Goal: Task Accomplishment & Management: Use online tool/utility

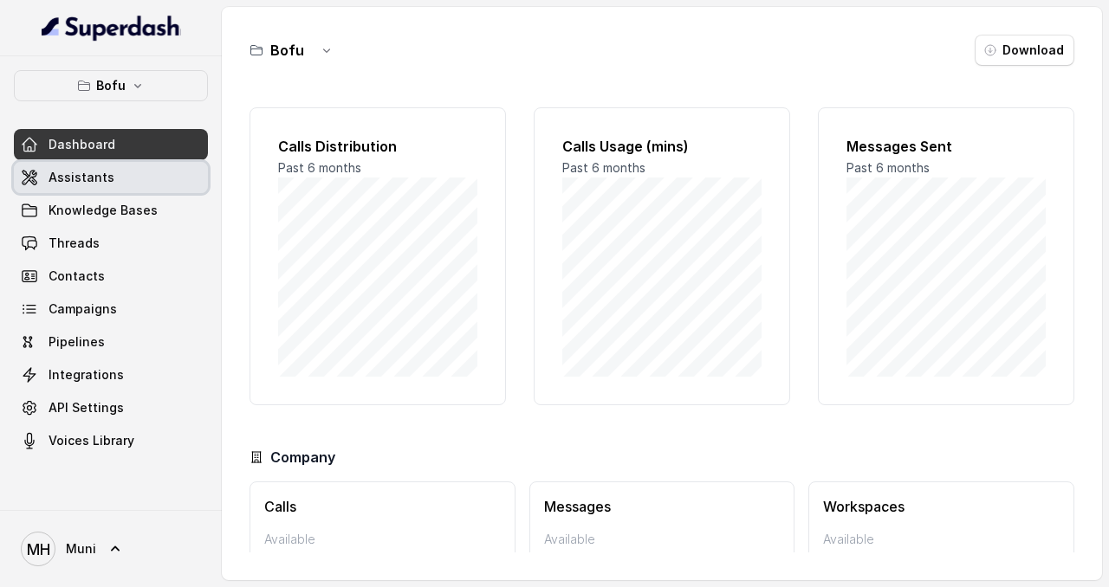
click at [112, 179] on link "Assistants" at bounding box center [111, 177] width 194 height 31
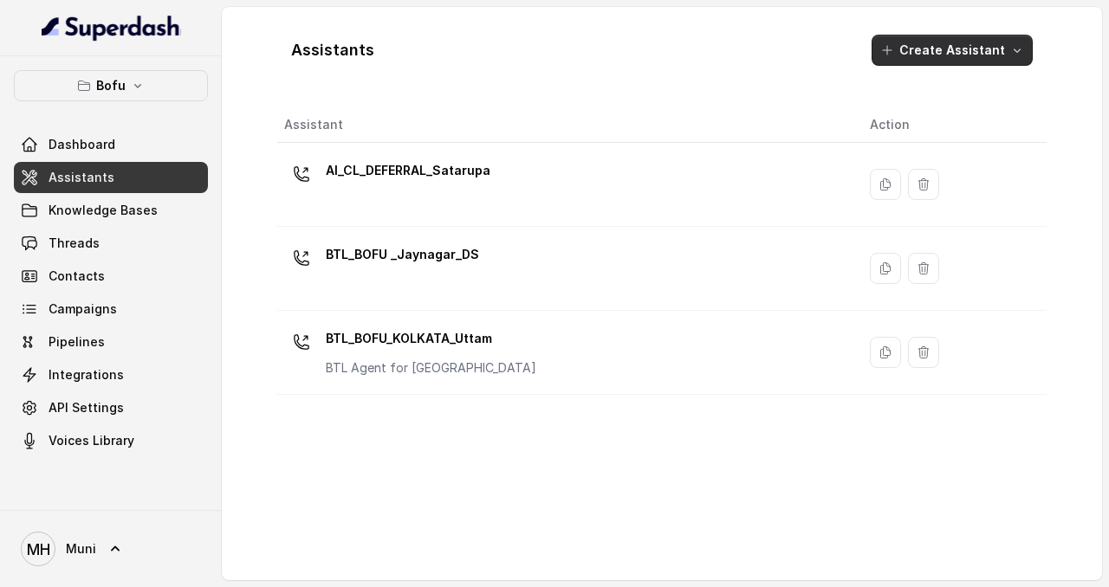
click at [943, 56] on button "Create Assistant" at bounding box center [951, 50] width 161 height 31
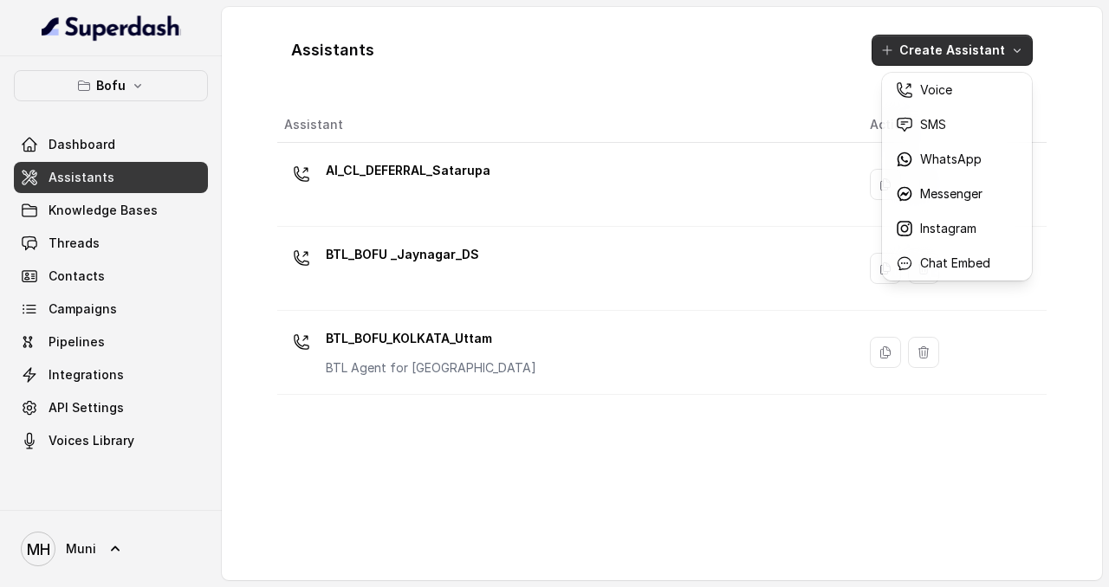
click at [571, 107] on div "Assistants Create Assistant Assistant Action AI_CL_DEFERRAL_Satarupa BTL_BOFU _…" at bounding box center [661, 294] width 769 height 546
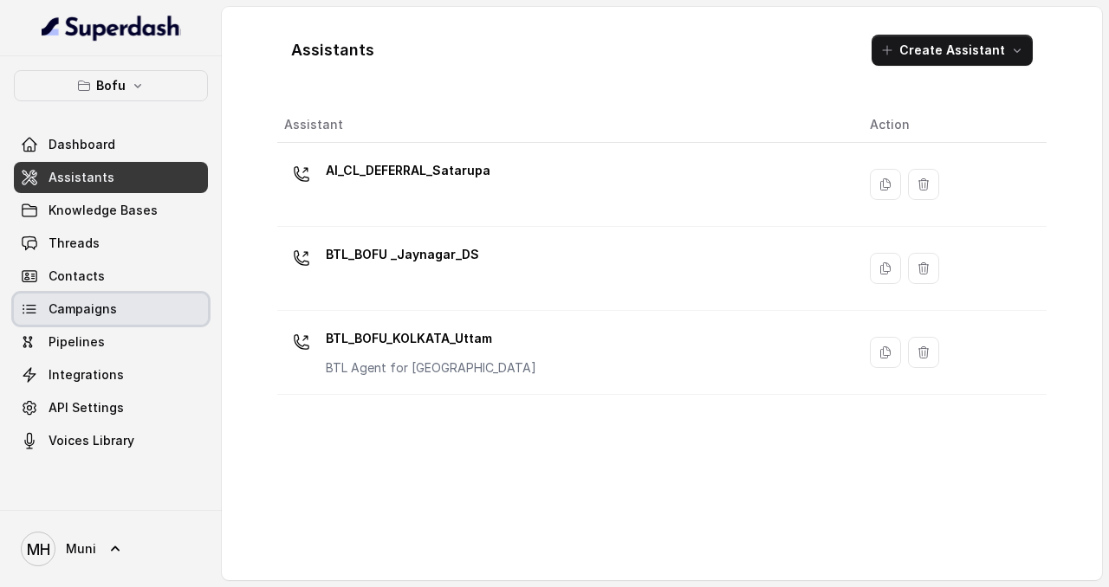
click at [100, 301] on span "Campaigns" at bounding box center [83, 309] width 68 height 17
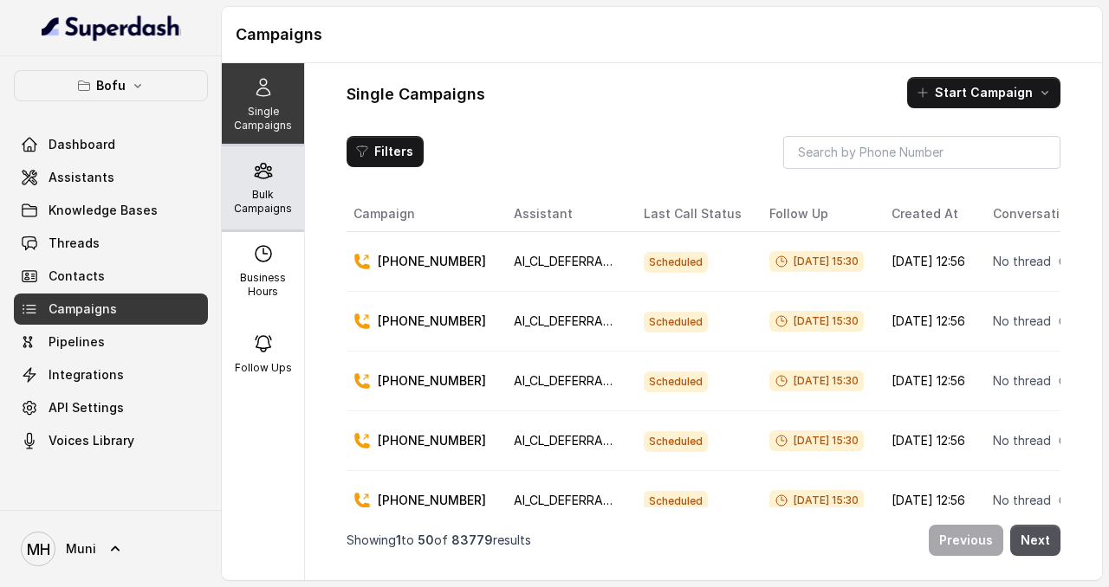
click at [265, 199] on p "Bulk Campaigns" at bounding box center [263, 202] width 68 height 28
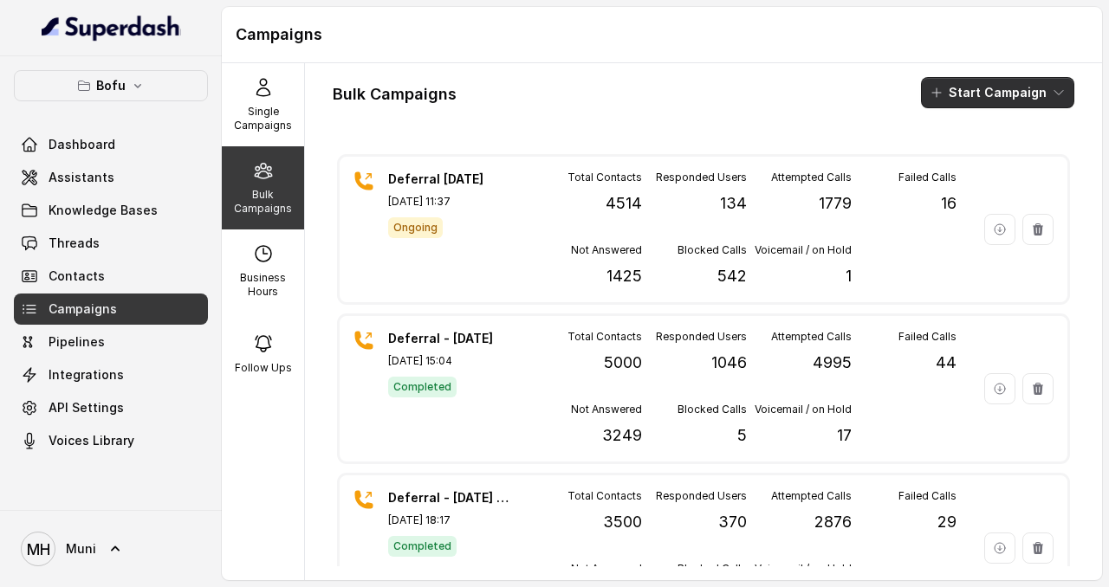
click at [996, 102] on button "Start Campaign" at bounding box center [997, 92] width 153 height 31
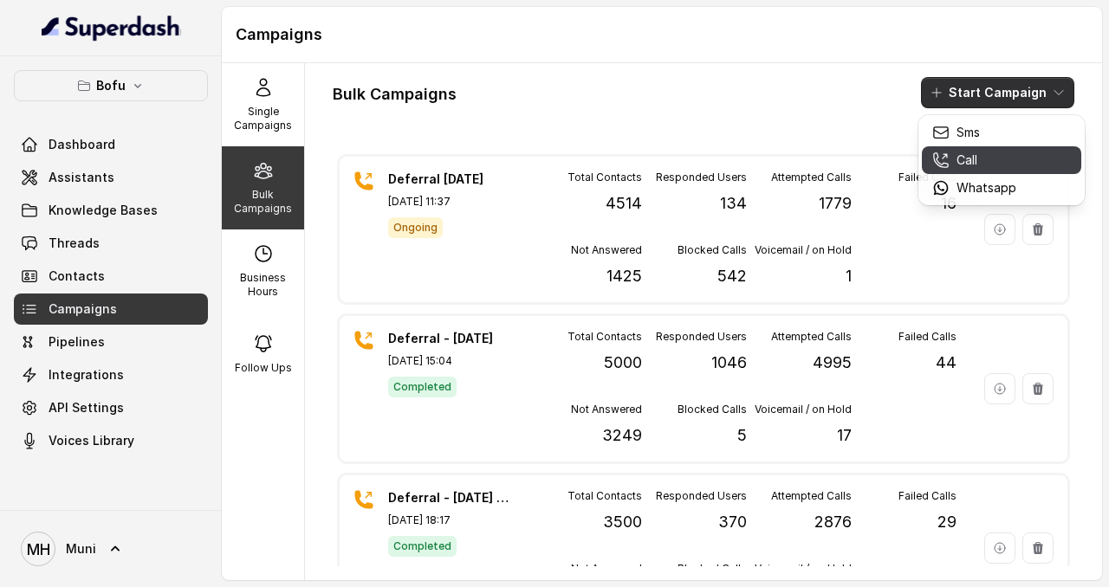
click at [983, 168] on div "Call" at bounding box center [974, 160] width 84 height 17
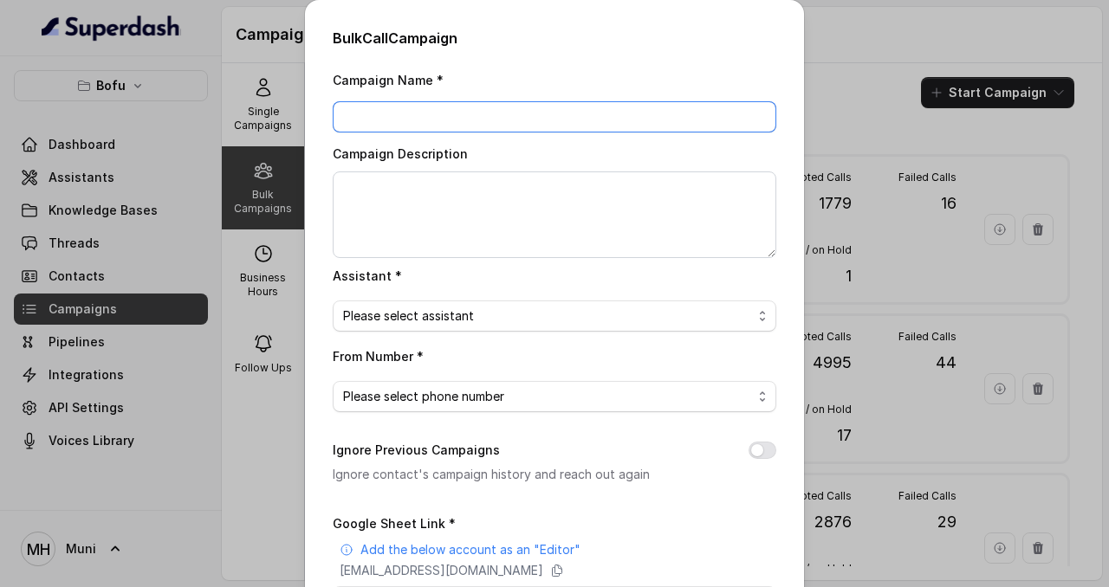
click at [601, 108] on input "Campaign Name *" at bounding box center [554, 116] width 443 height 31
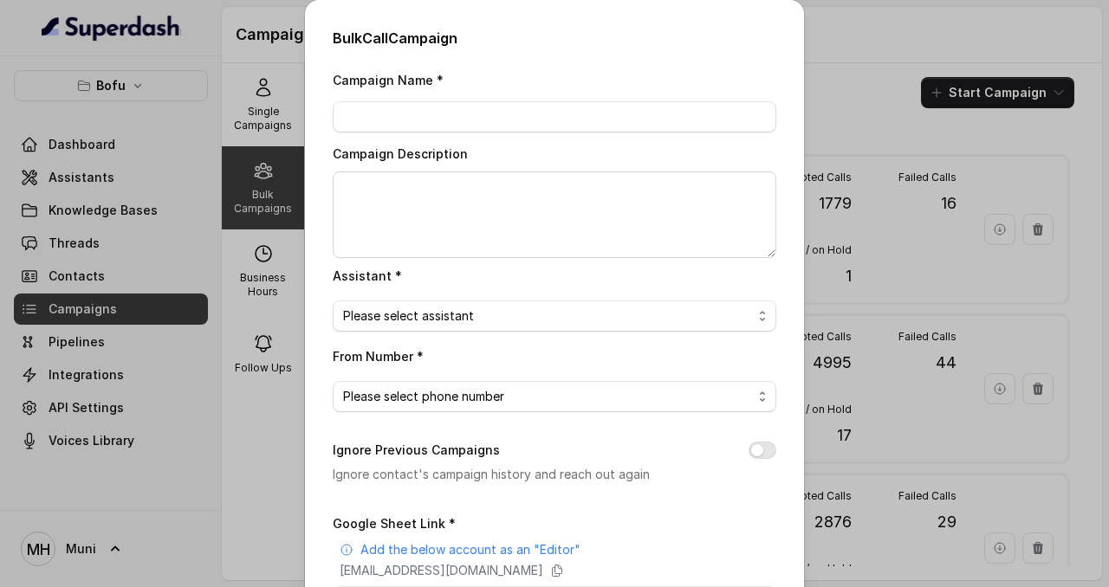
click at [826, 81] on div "Bulk Call Campaign Campaign Name * Campaign Description Assistant * Please sele…" at bounding box center [554, 293] width 1109 height 587
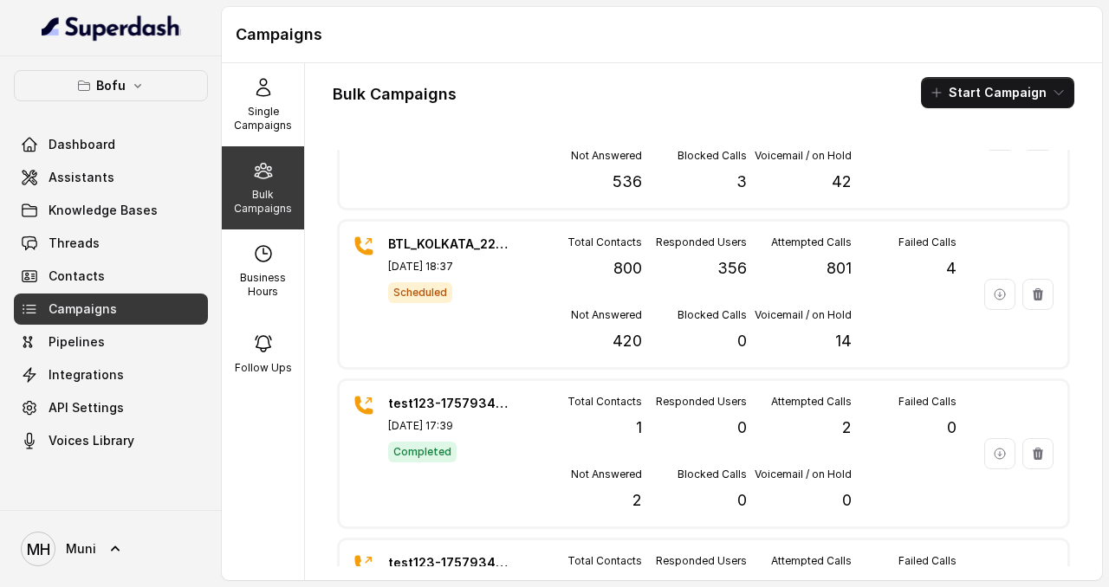
scroll to position [7807, 0]
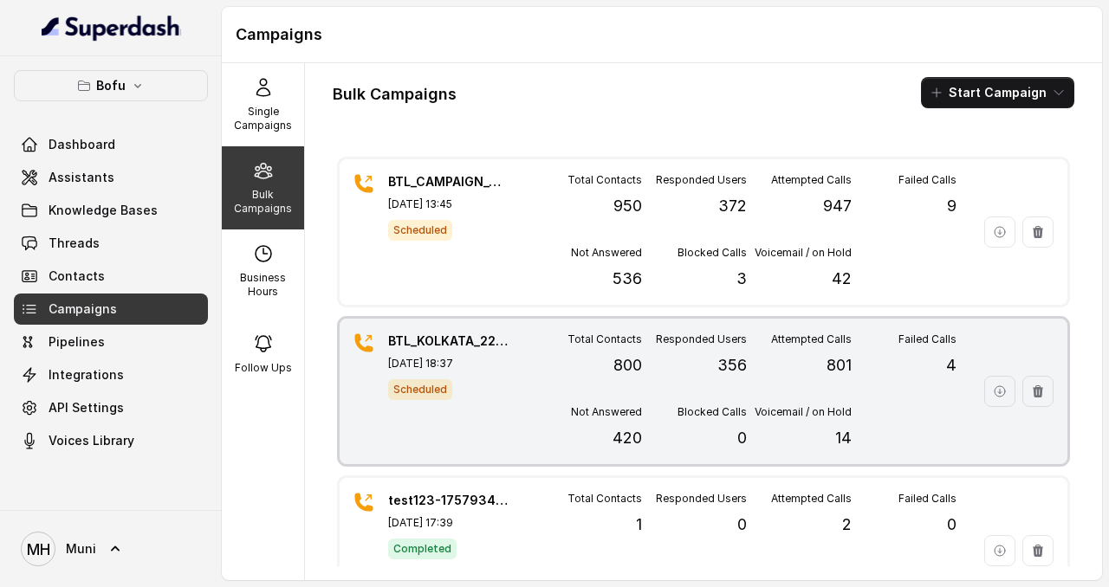
click at [466, 336] on p "BTL_KOLKATA_2208_01" at bounding box center [448, 341] width 121 height 17
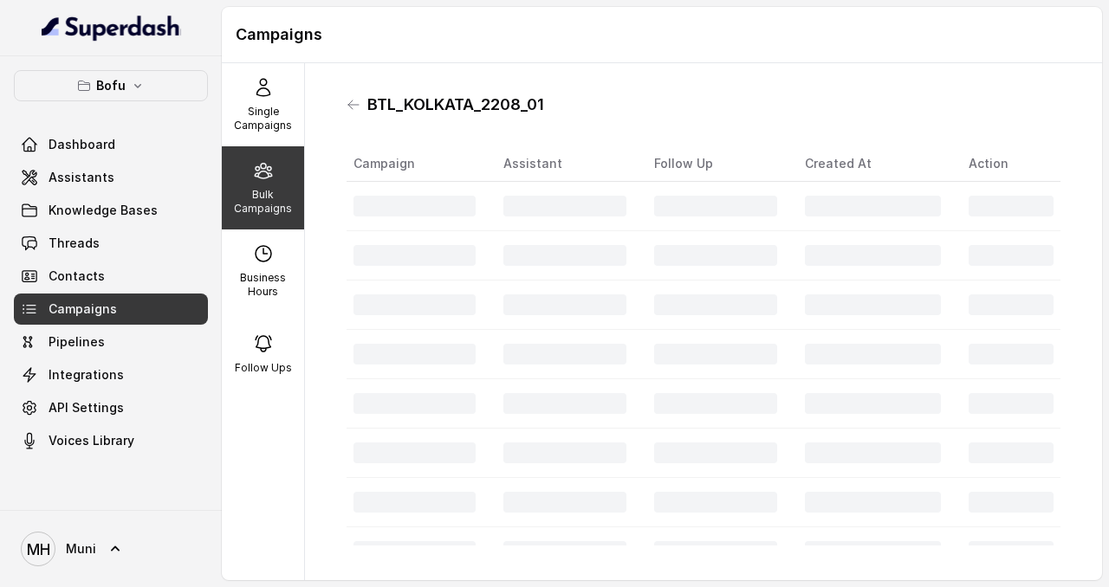
click at [495, 95] on h1 "BTL_KOLKATA_2208_01" at bounding box center [455, 105] width 177 height 28
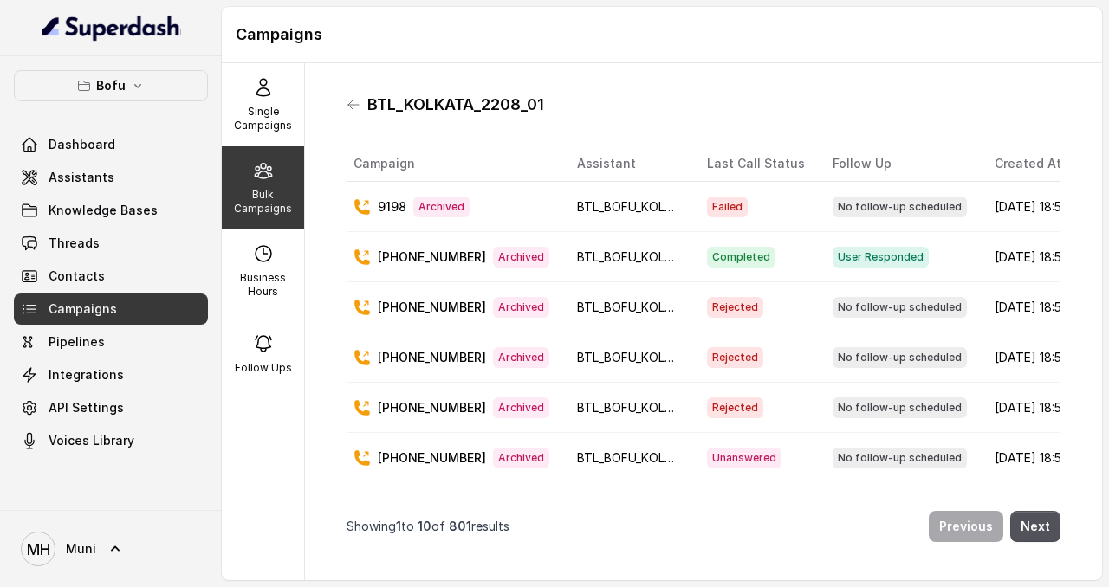
click at [495, 95] on h1 "BTL_KOLKATA_2208_01" at bounding box center [455, 105] width 177 height 28
copy h1 "BTL_KOLKATA_2208_01"
click at [256, 182] on div "Bulk Campaigns" at bounding box center [263, 187] width 82 height 83
click at [262, 109] on p "Single Campaigns" at bounding box center [263, 119] width 68 height 28
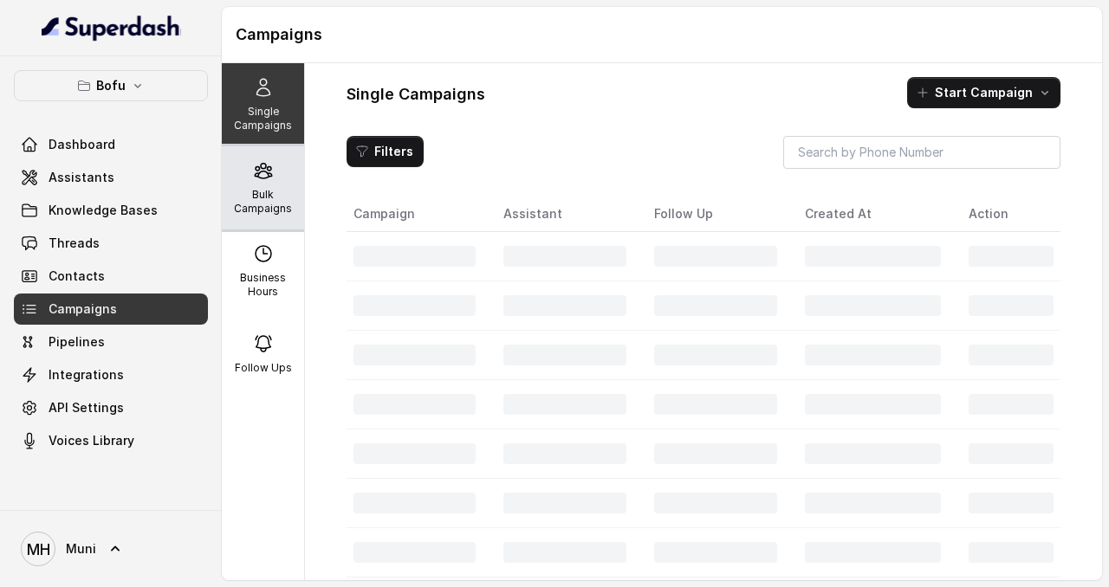
click at [269, 188] on p "Bulk Campaigns" at bounding box center [263, 202] width 68 height 28
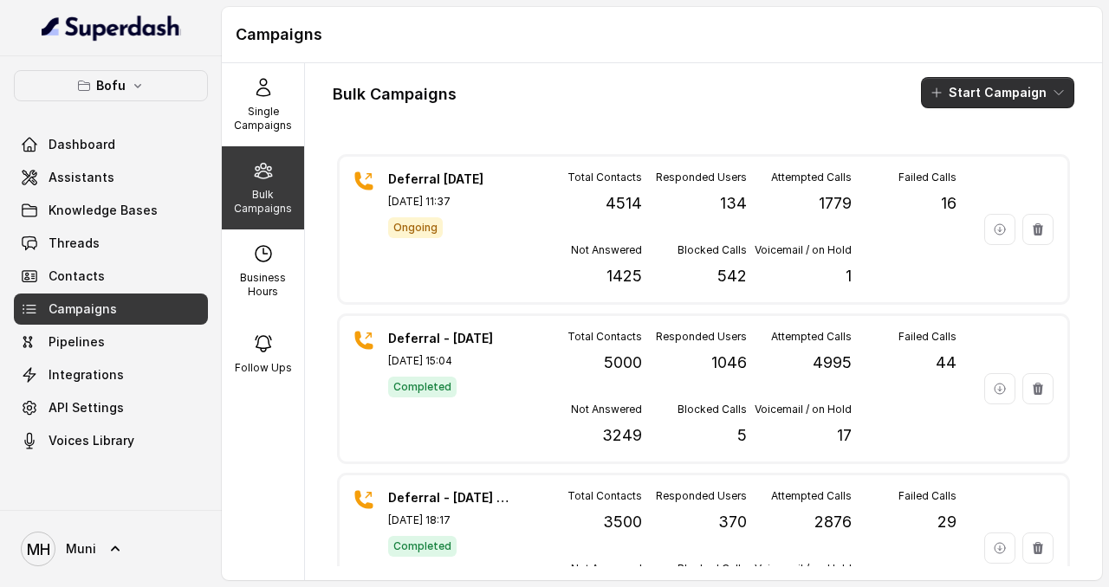
click at [1023, 92] on button "Start Campaign" at bounding box center [997, 92] width 153 height 31
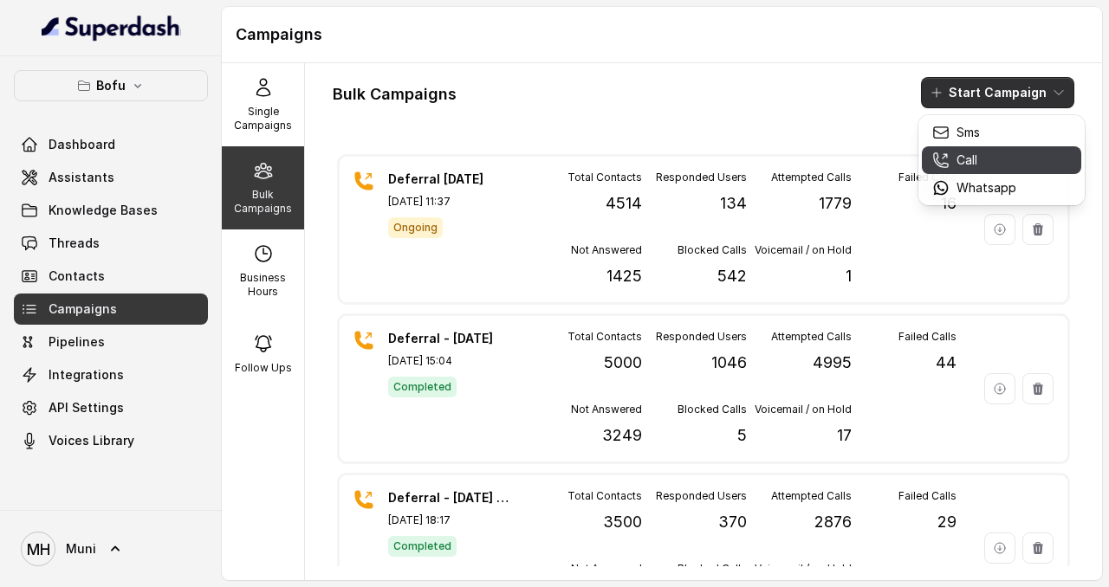
click at [999, 159] on div "Call" at bounding box center [974, 160] width 84 height 17
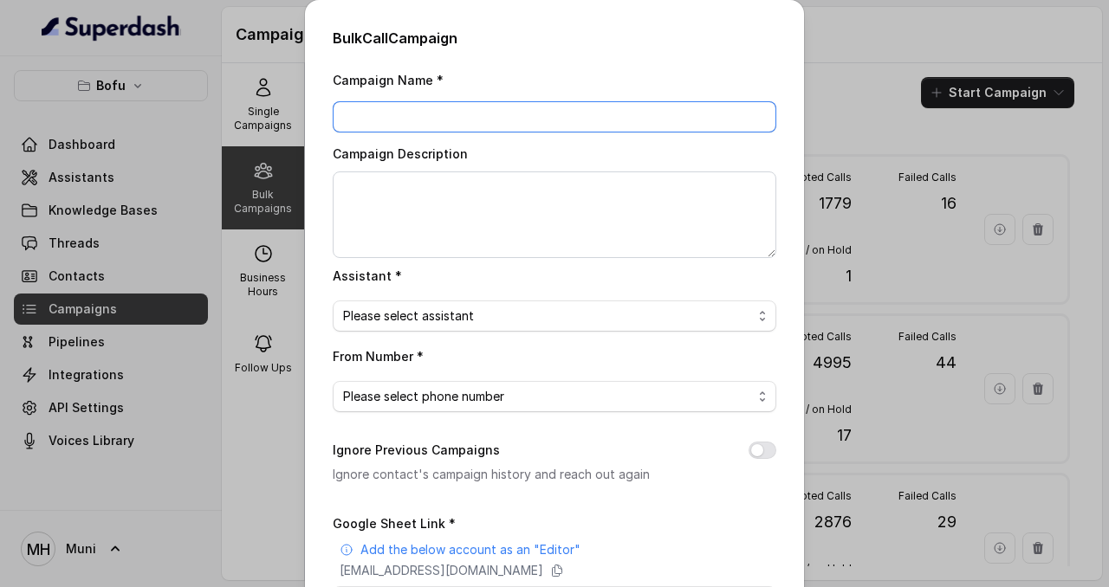
click at [577, 101] on input "Campaign Name *" at bounding box center [554, 116] width 443 height 31
paste input "BTL_KOLKATA_2208_01"
click at [442, 119] on input "BTL_KOLKATA_2208_01" at bounding box center [554, 116] width 443 height 31
type input "BTL_KOLKATA_0910_01"
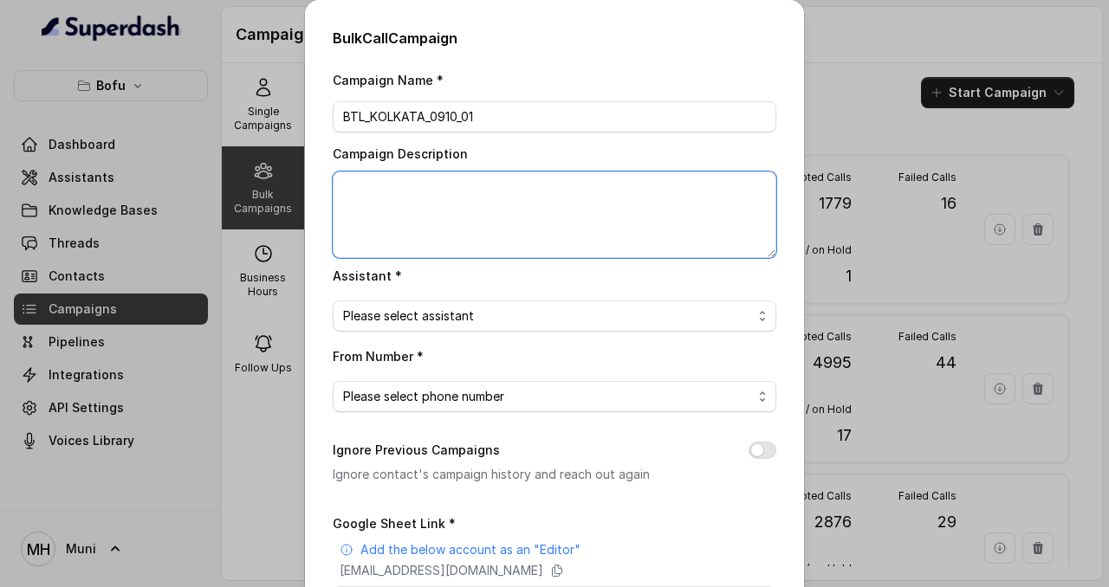
click at [426, 213] on textarea "Campaign Description" at bounding box center [554, 214] width 443 height 87
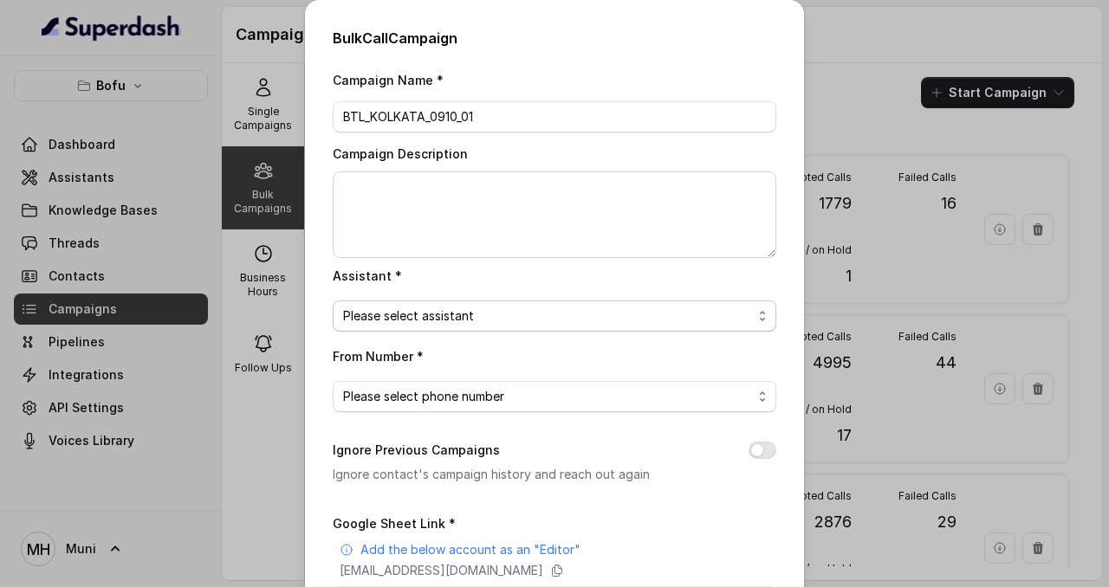
click at [493, 314] on span "Please select assistant" at bounding box center [547, 316] width 409 height 21
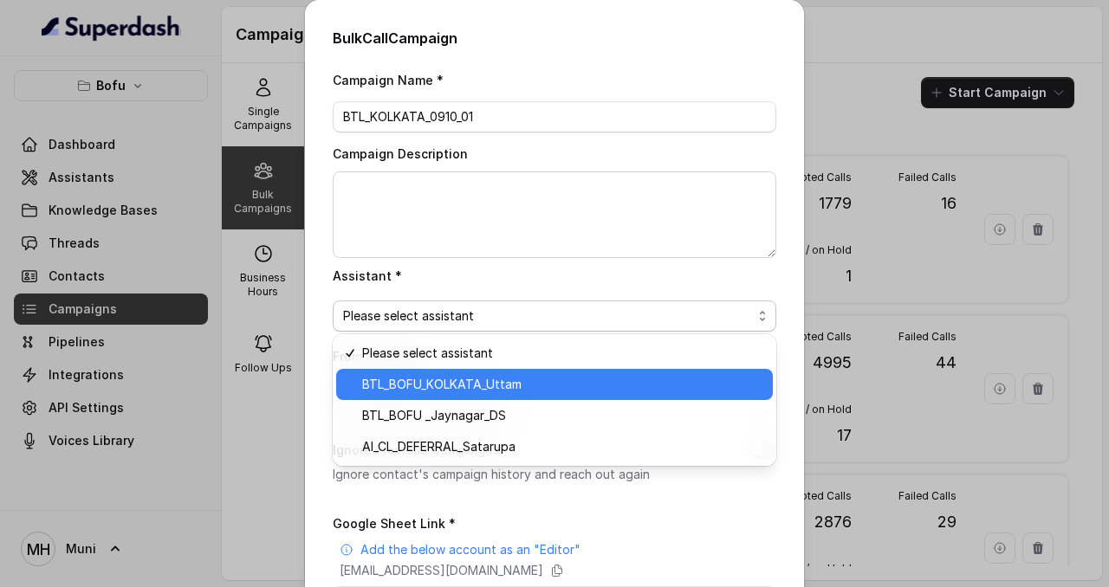
click at [488, 391] on span "BTL_BOFU_KOLKATA_Uttam" at bounding box center [562, 384] width 400 height 21
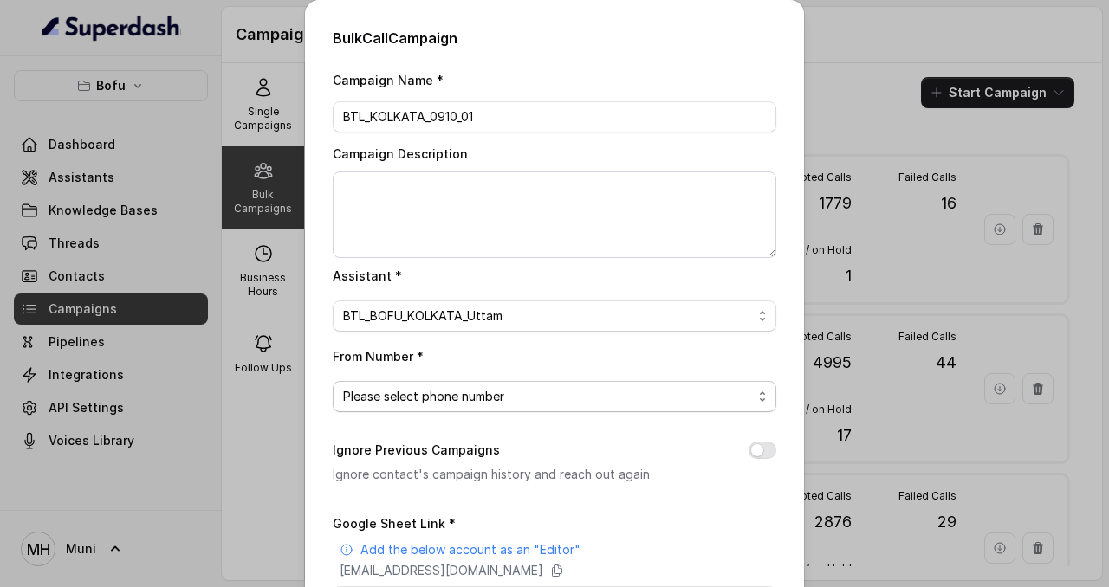
scroll to position [75, 0]
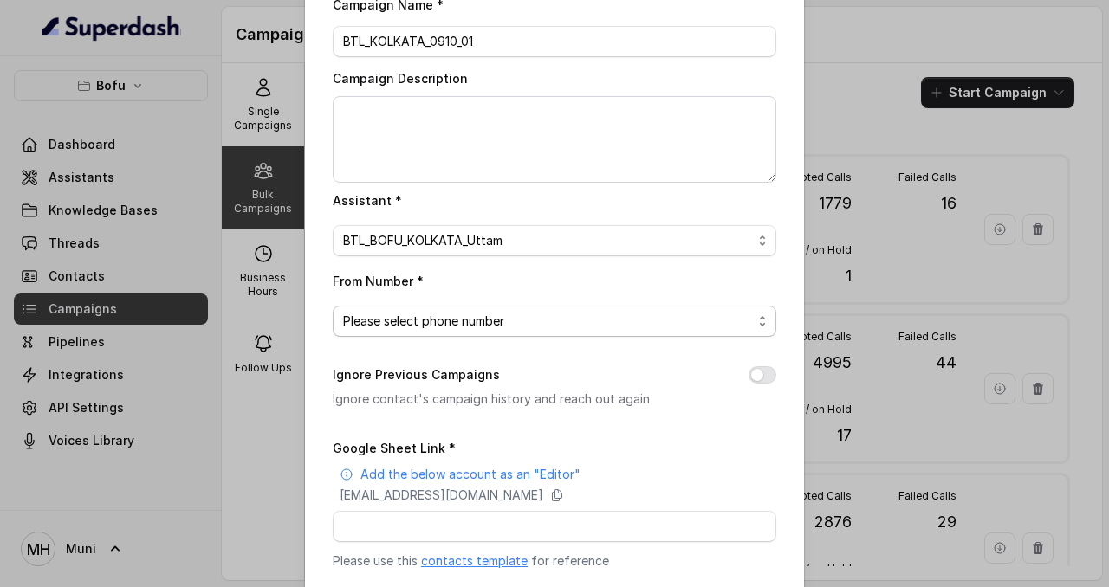
click at [490, 325] on span "Please select phone number" at bounding box center [547, 321] width 409 height 21
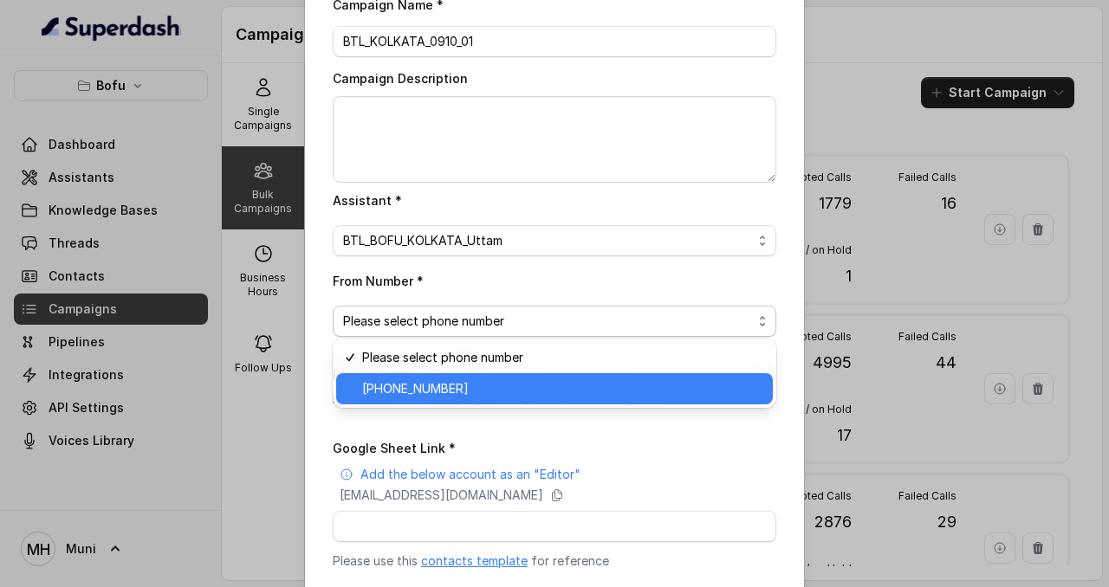
click at [483, 399] on div "+918035316863" at bounding box center [554, 388] width 437 height 31
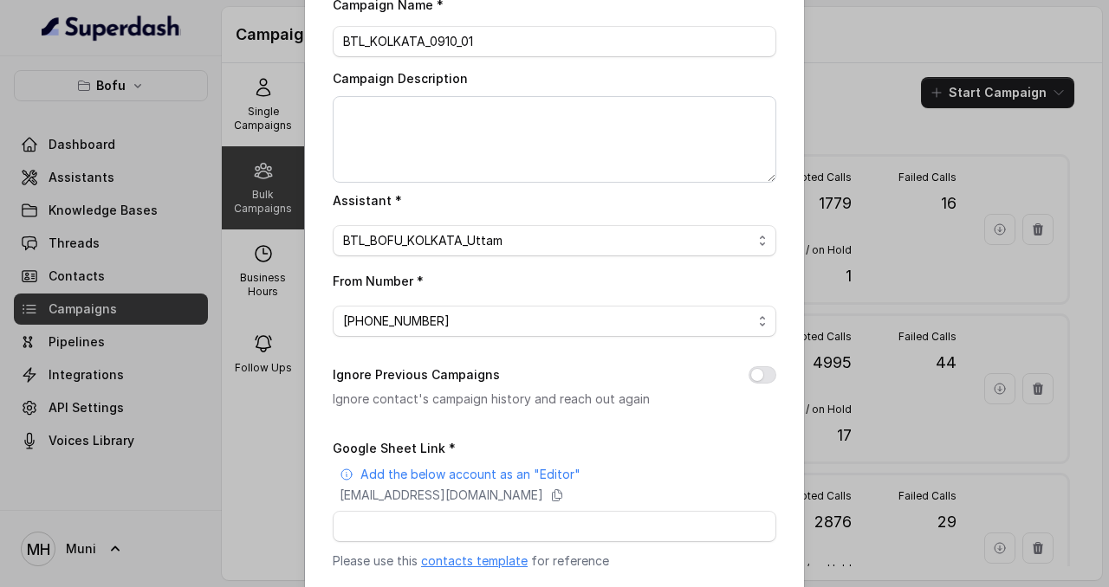
scroll to position [184, 0]
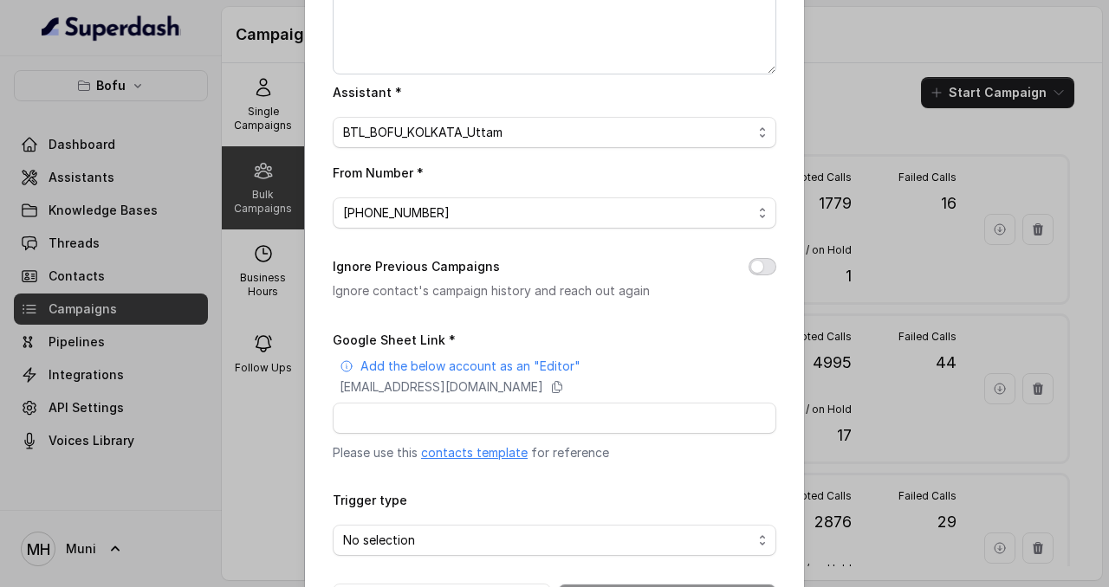
click at [764, 258] on button "Ignore Previous Campaigns" at bounding box center [762, 266] width 28 height 17
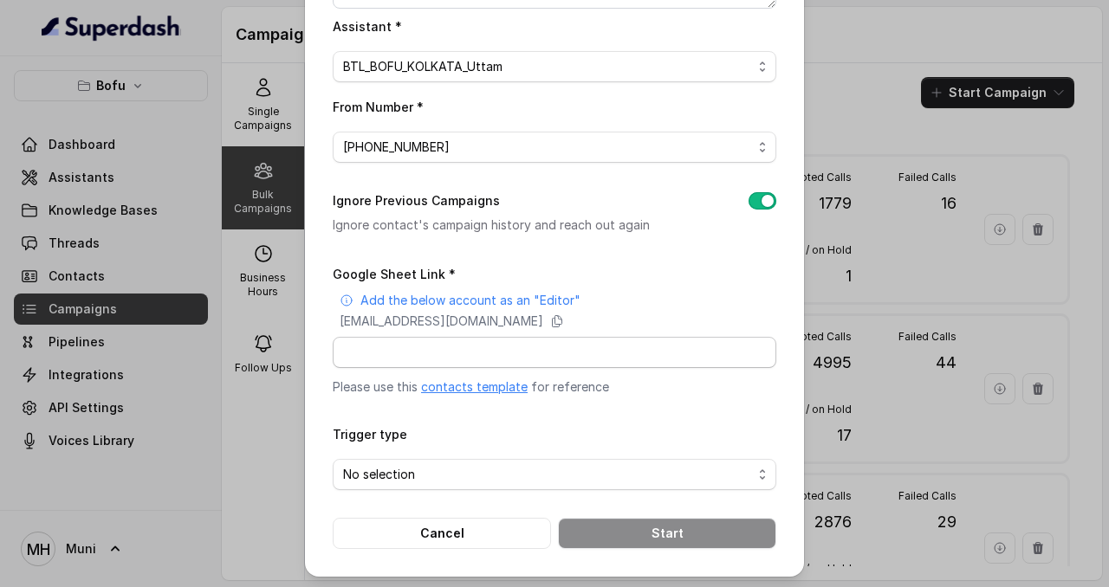
scroll to position [250, 0]
click at [564, 320] on icon at bounding box center [557, 321] width 14 height 14
click at [490, 340] on input "Google Sheet Link *" at bounding box center [554, 351] width 443 height 31
paste input "https://docs.google.com/spreadsheets/d/1H6zLmLARZRaOMJcsoXajVDlXMBCxaKeRGi7C9CP…"
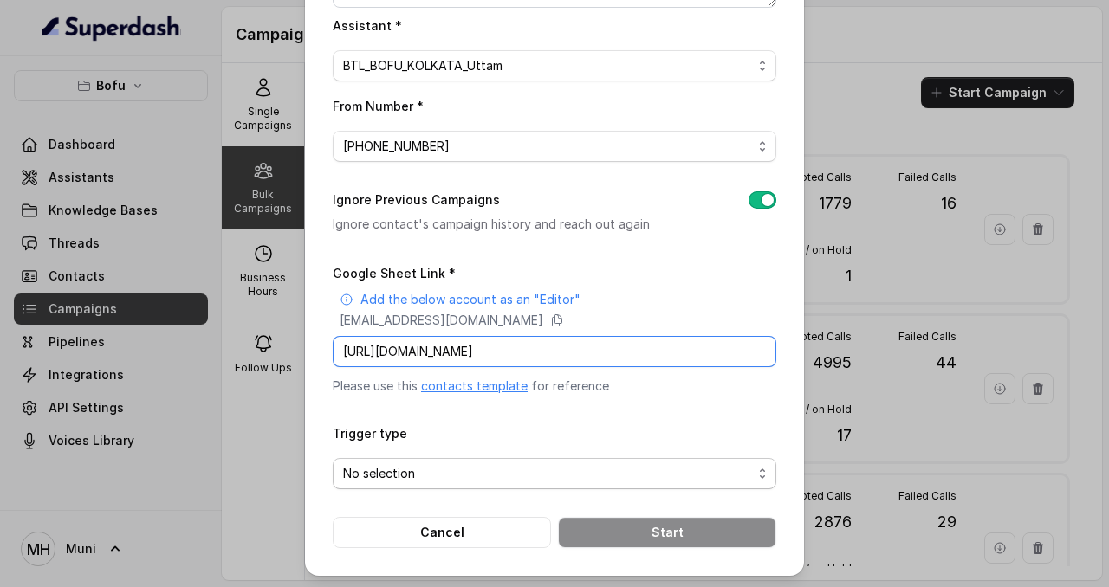
type input "https://docs.google.com/spreadsheets/d/1H6zLmLARZRaOMJcsoXajVDlXMBCxaKeRGi7C9CP…"
click at [476, 463] on span "No selection" at bounding box center [547, 473] width 409 height 21
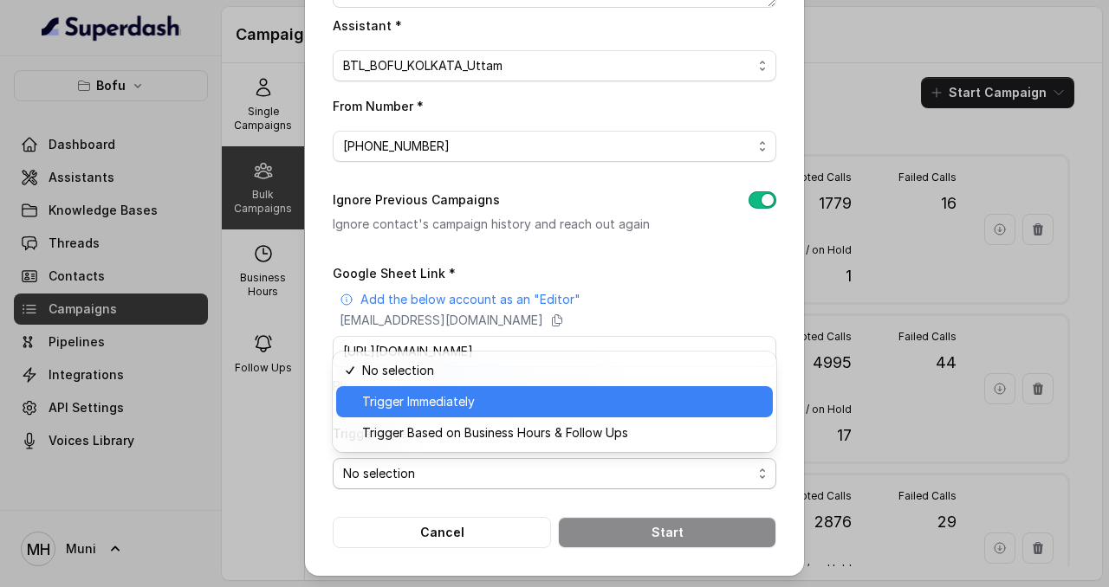
click at [447, 406] on span "Trigger Immediately" at bounding box center [562, 401] width 400 height 21
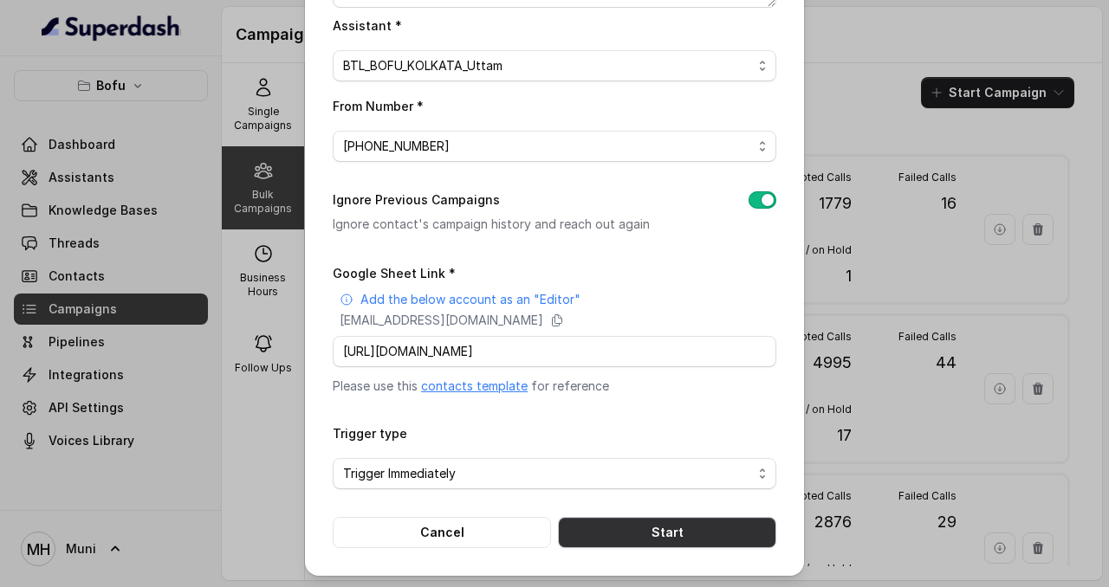
click at [631, 525] on button "Start" at bounding box center [667, 532] width 218 height 31
